Goal: Task Accomplishment & Management: Use online tool/utility

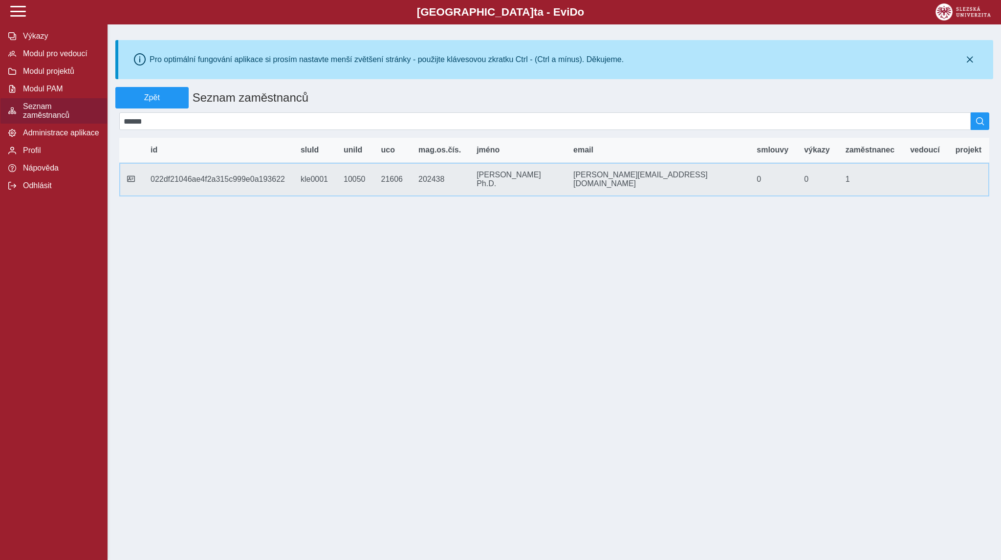
click at [465, 180] on td "mag.os.čís. 202438" at bounding box center [440, 180] width 58 height 34
copy td "202438"
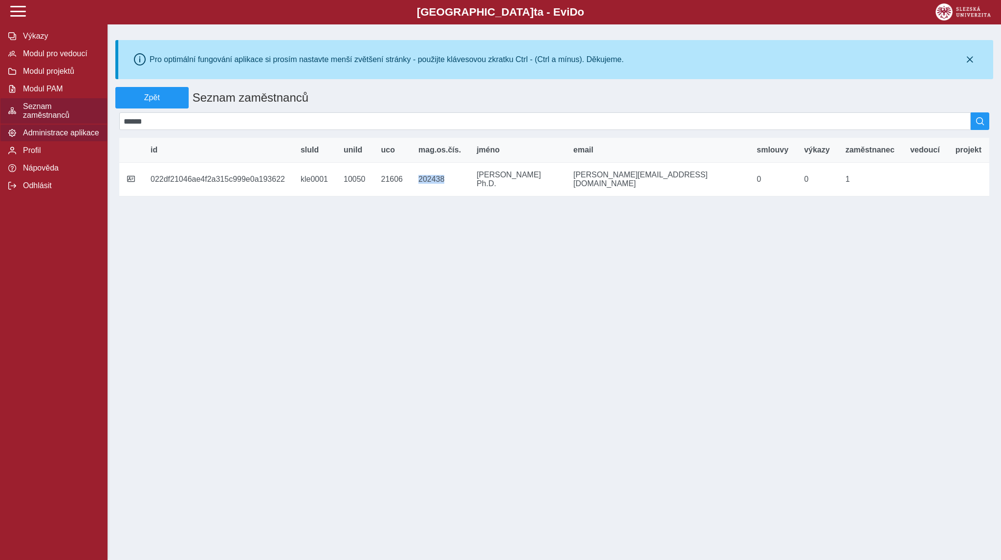
click at [29, 137] on span "Administrace aplikace" at bounding box center [59, 133] width 79 height 9
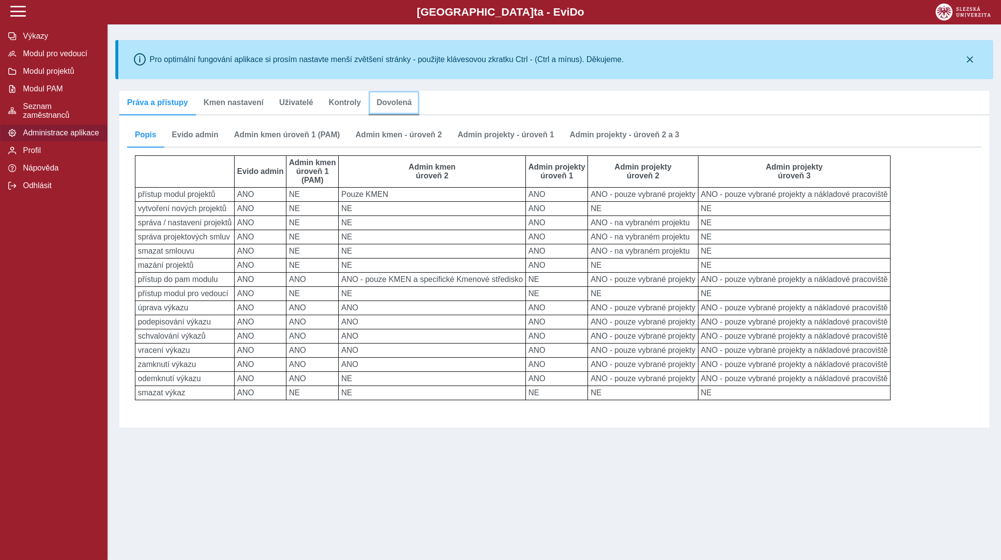
click at [377, 104] on span "Dovolená" at bounding box center [393, 103] width 35 height 8
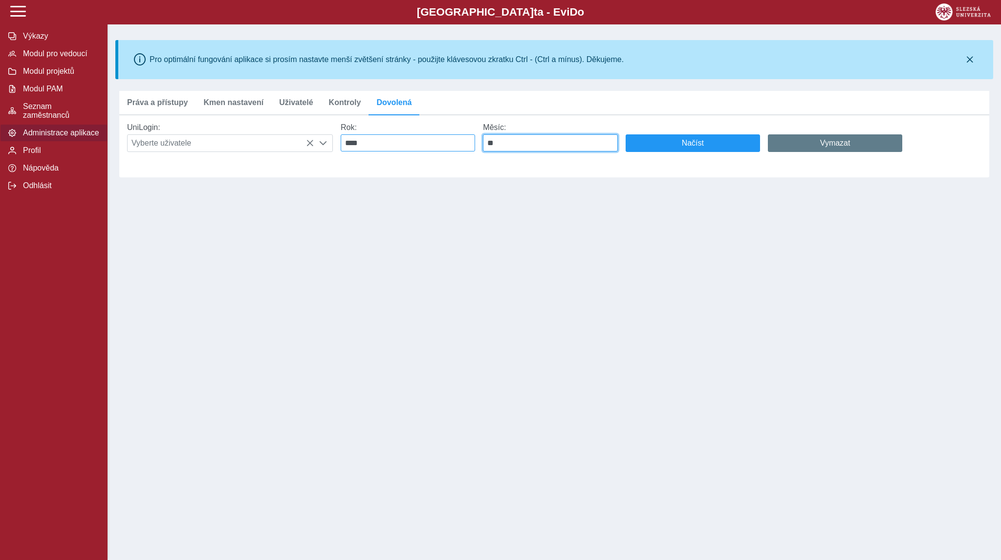
drag, startPoint x: 519, startPoint y: 146, endPoint x: 467, endPoint y: 145, distance: 51.8
click at [467, 145] on div "UniLogin: Vyberte uživatele Rok: **** Měsíc: ** Načíst Vymazat" at bounding box center [550, 137] width 862 height 44
type input "*"
click at [239, 132] on div "UniLogin: Vyberte uživatele" at bounding box center [230, 137] width 214 height 37
click at [243, 138] on span "Vyberte uživatele" at bounding box center [221, 143] width 186 height 17
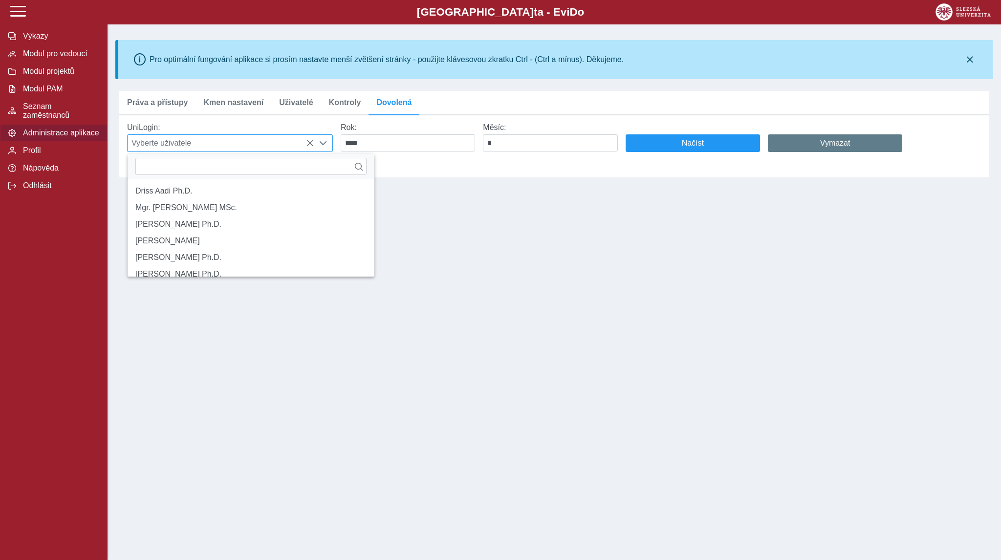
scroll to position [6, 41]
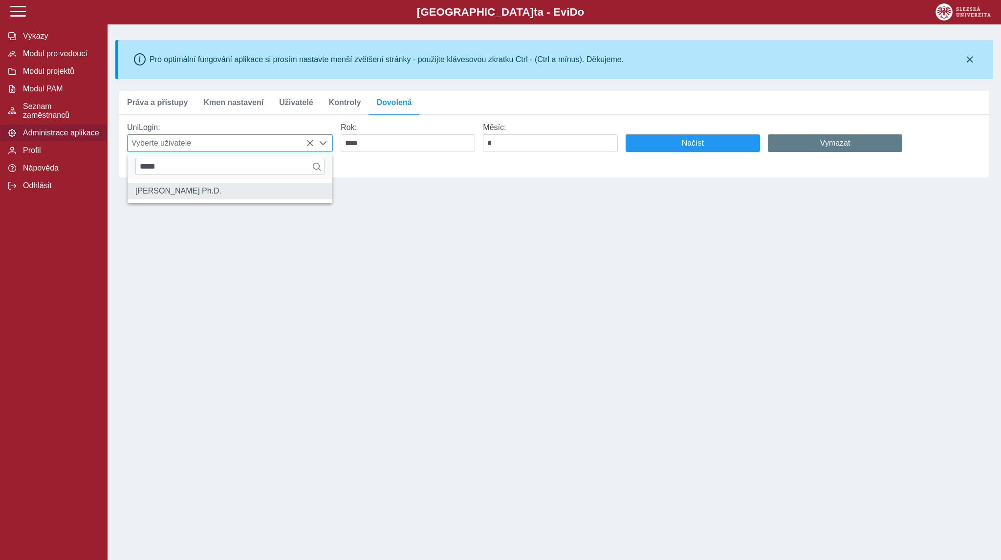
type input "*****"
click at [232, 188] on li "[PERSON_NAME] Ph.D." at bounding box center [230, 191] width 205 height 17
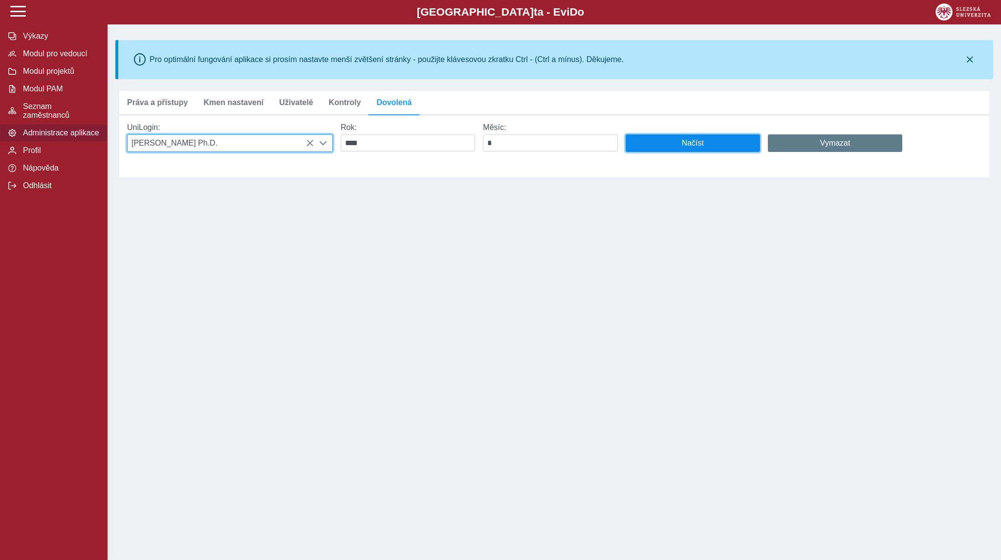
click at [671, 148] on span "Načíst" at bounding box center [693, 143] width 118 height 9
